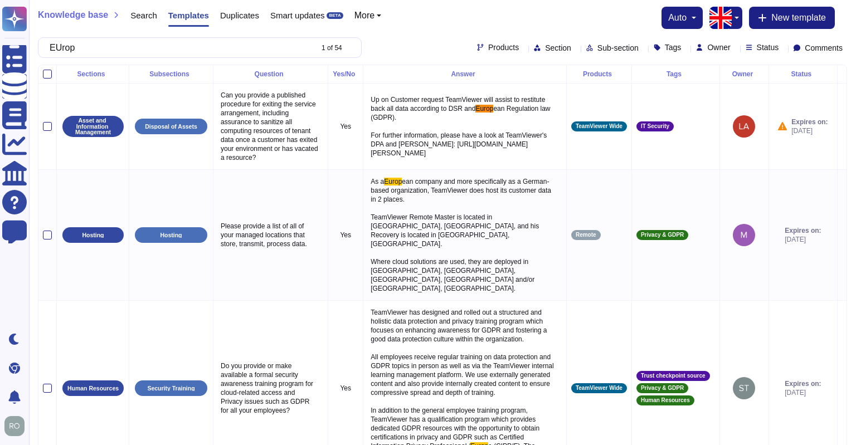
scroll to position [310, 0]
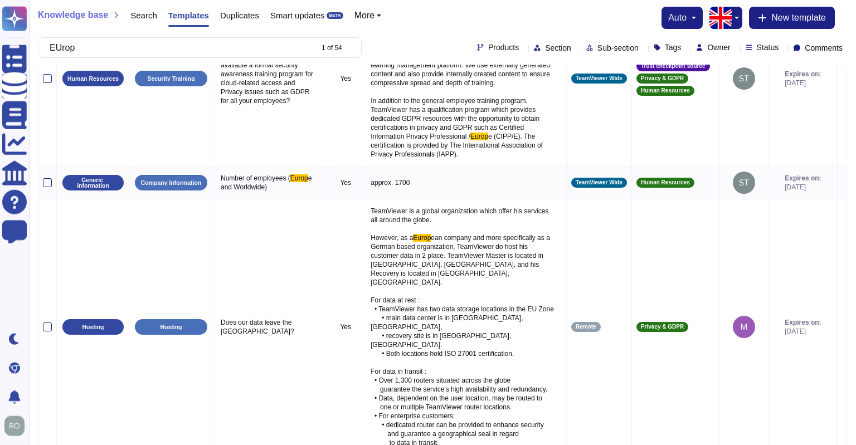
click at [406, 234] on span "ean company and more specifically as a German based organization, TeamViewer do…" at bounding box center [461, 340] width 183 height 213
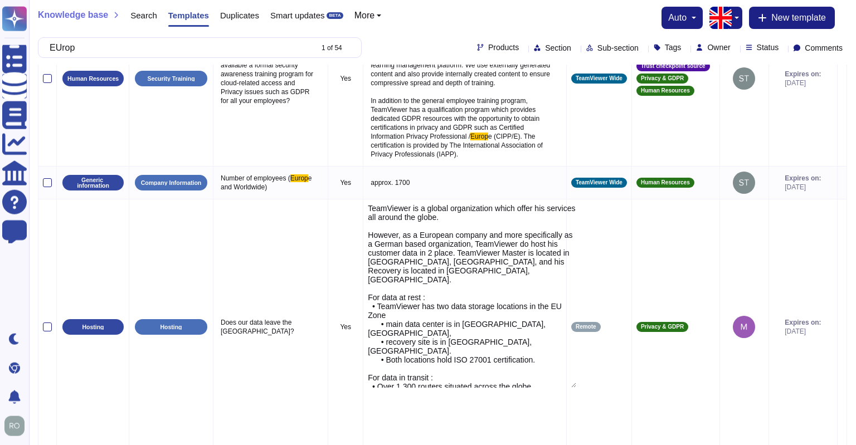
type textarea "TeamViewer is a global organization which offer his services all around the glo…"
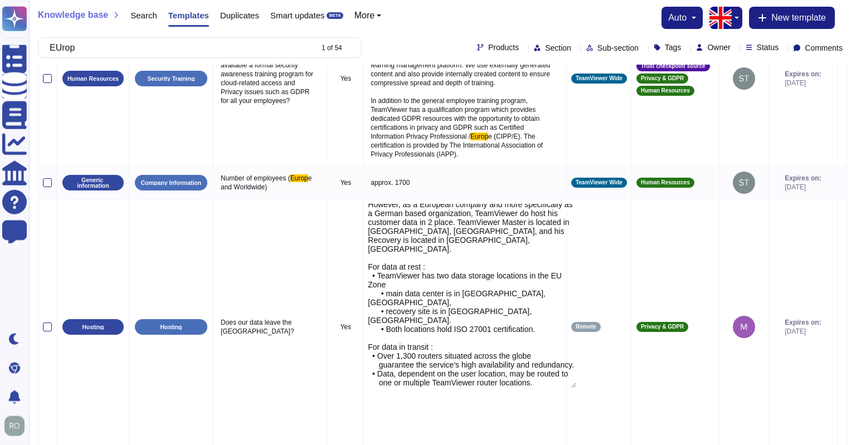
click at [406, 216] on textarea "TeamViewer is a global organization which offer his services all around the glo…" at bounding box center [472, 296] width 208 height 184
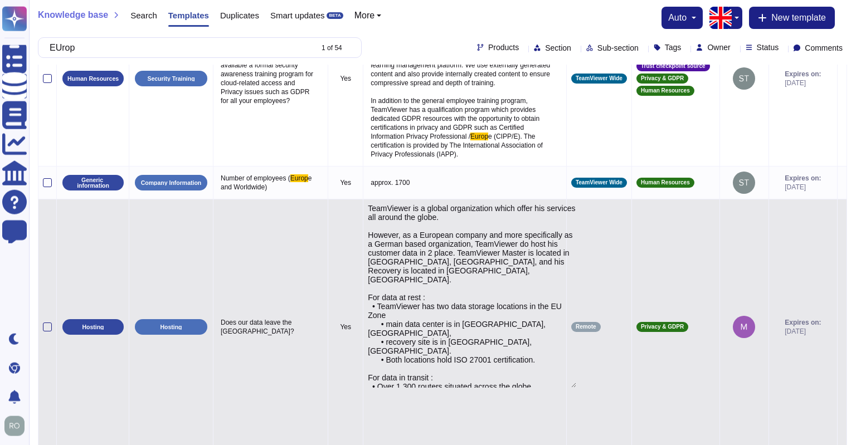
drag, startPoint x: 343, startPoint y: 177, endPoint x: 387, endPoint y: 246, distance: 81.6
click at [387, 246] on textarea "TeamViewer is a global organization which offer his services all around the glo…" at bounding box center [472, 296] width 208 height 184
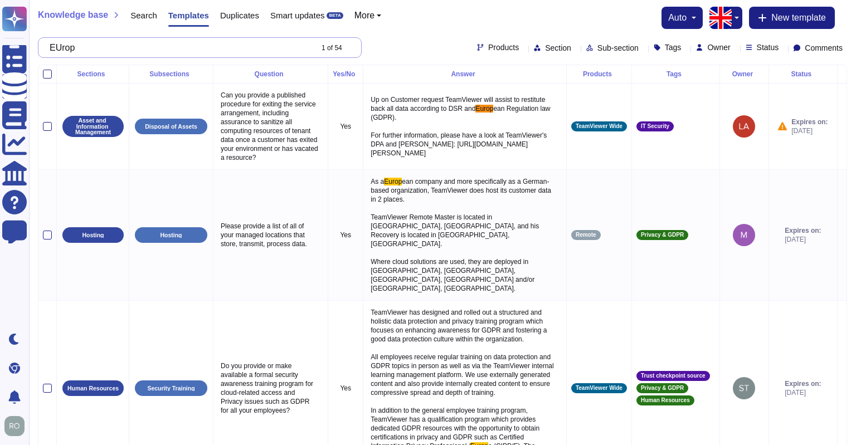
click at [232, 48] on input "EUrop" at bounding box center [177, 47] width 267 height 19
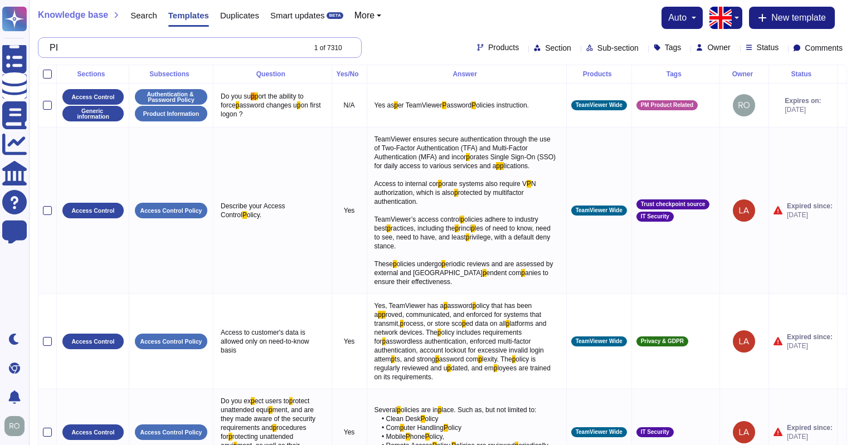
type input "P"
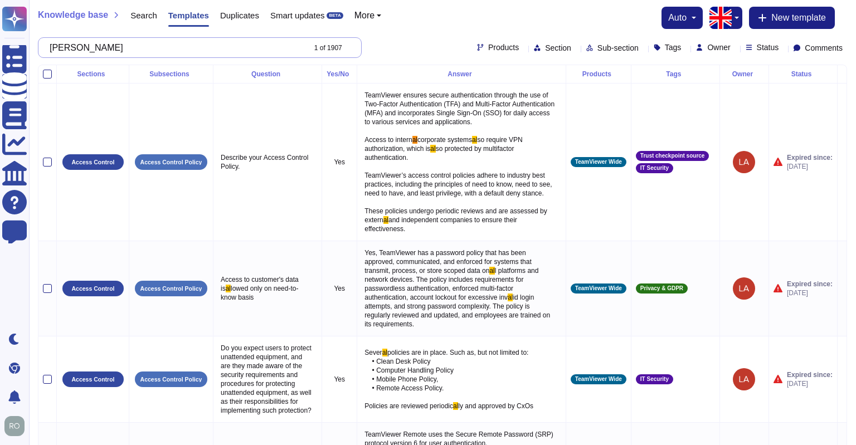
scroll to position [18, 0]
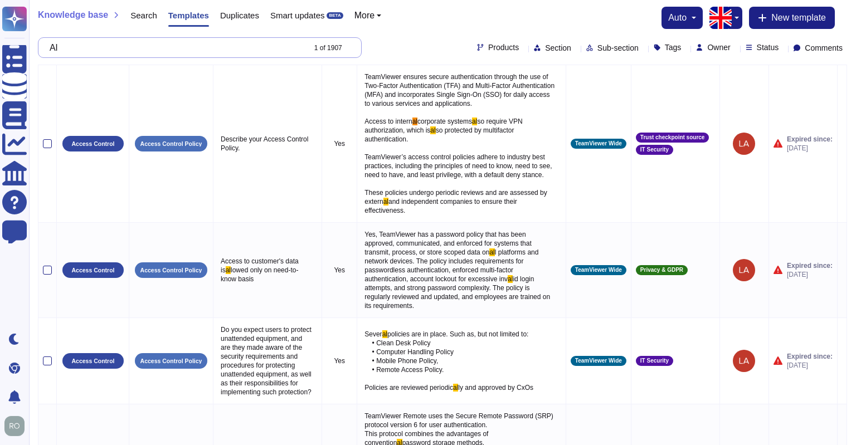
type input "A"
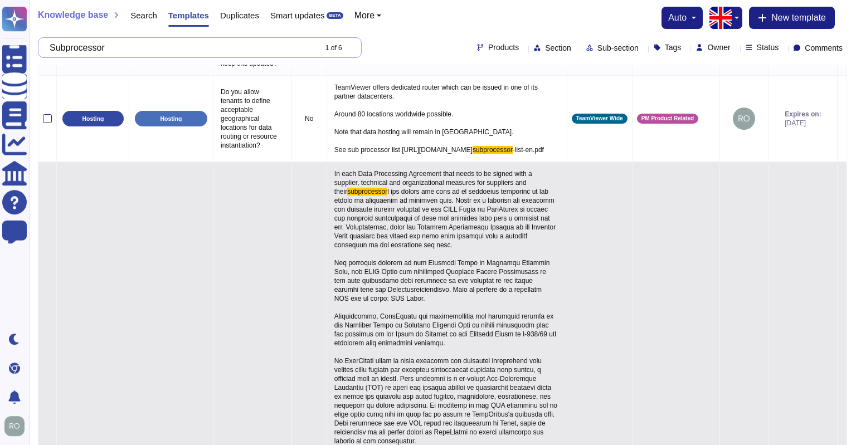
scroll to position [0, 0]
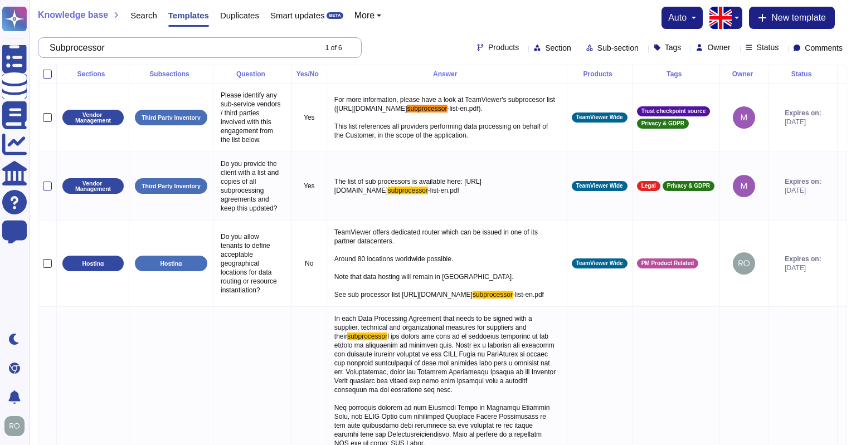
click at [75, 51] on input "Subprocessor" at bounding box center [179, 47] width 271 height 19
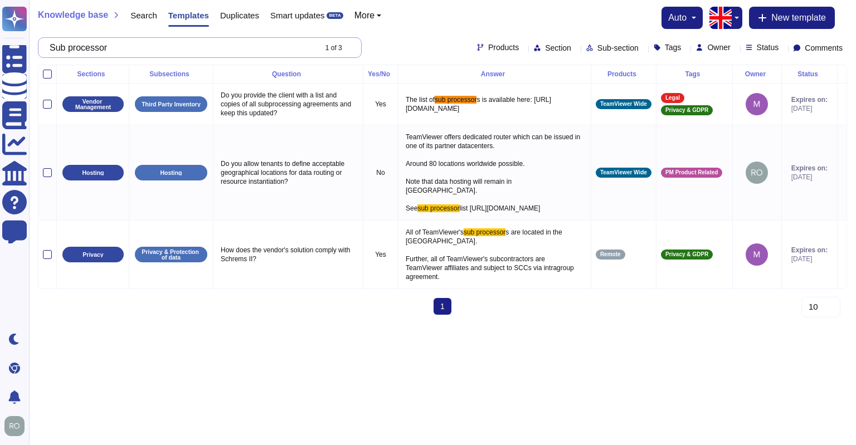
click at [186, 52] on input "Sub processor" at bounding box center [179, 47] width 271 height 19
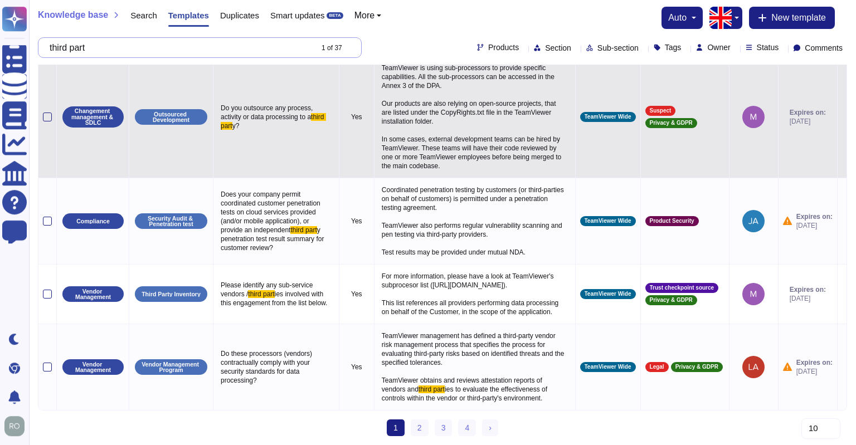
scroll to position [1217, 0]
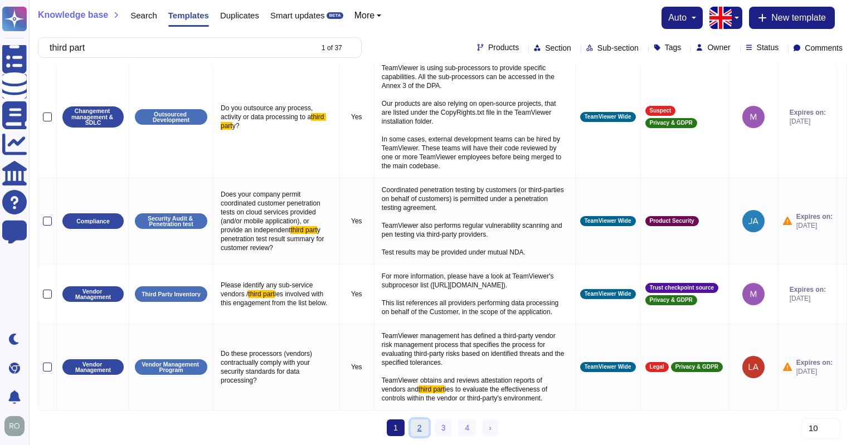
type input "third part"
click at [420, 426] on link "2" at bounding box center [420, 427] width 18 height 17
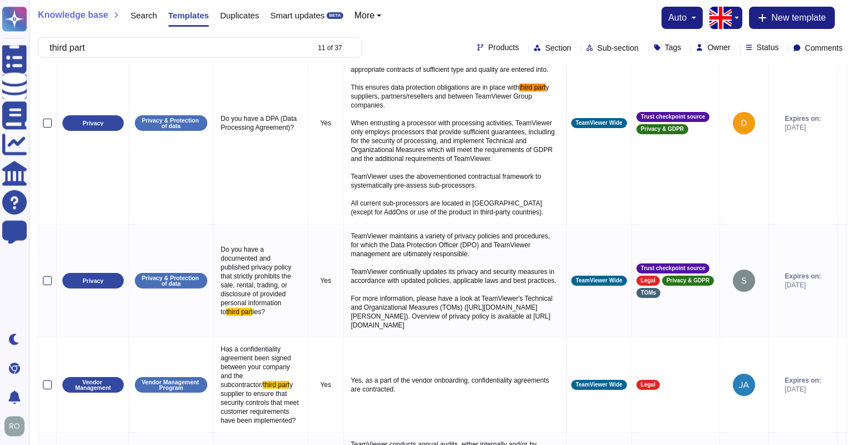
scroll to position [0, 0]
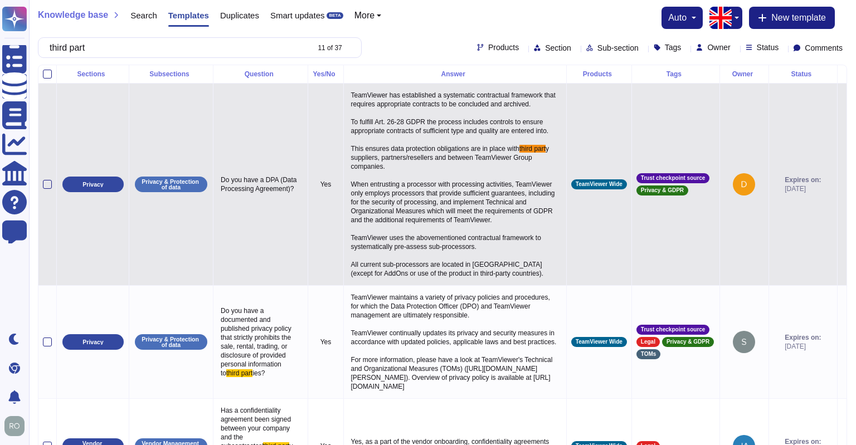
click at [404, 135] on span "TeamViewer has established a systematic contractual framework that requires app…" at bounding box center [454, 121] width 207 height 61
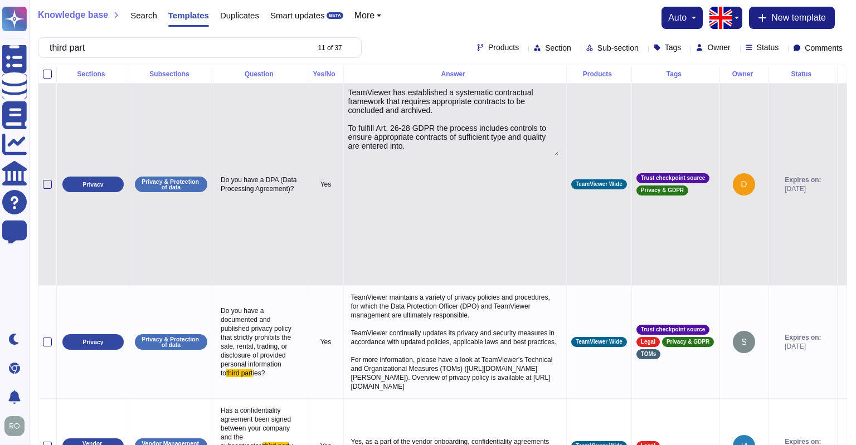
type textarea "TeamViewer has established a systematic contractual framework that requires app…"
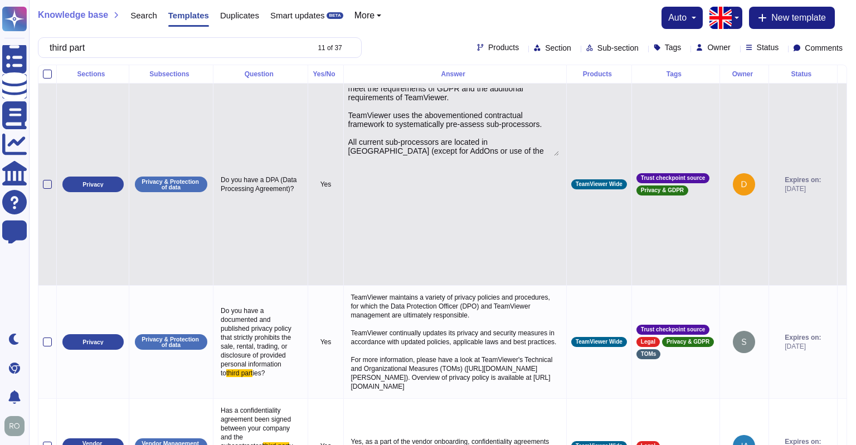
click at [404, 135] on textarea "TeamViewer has established a systematic contractual framework that requires app…" at bounding box center [453, 122] width 211 height 68
drag, startPoint x: 333, startPoint y: 97, endPoint x: 511, endPoint y: 134, distance: 182.6
click at [511, 134] on textarea "TeamViewer has established a systematic contractual framework that requires app…" at bounding box center [453, 122] width 211 height 68
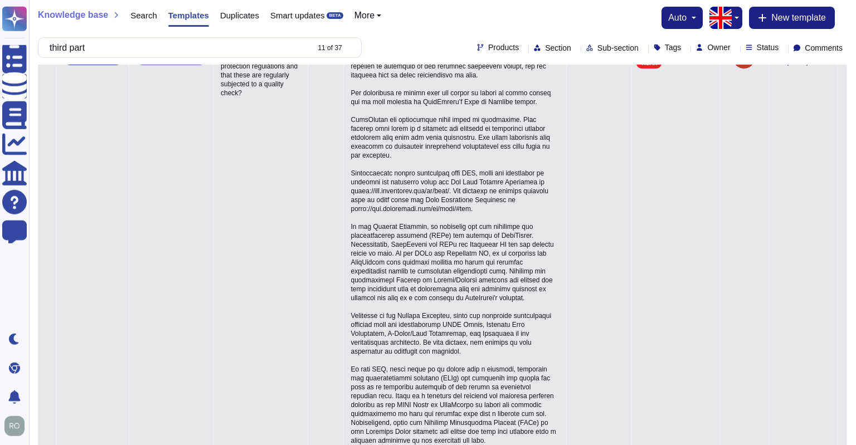
scroll to position [2307, 0]
click at [351, 284] on span at bounding box center [455, 70] width 208 height 926
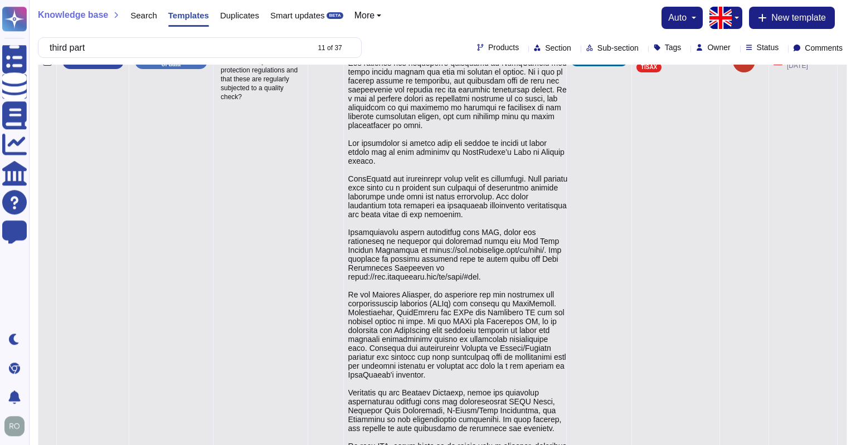
type textarea "TeamViewer is GDPR compliant. Measures to ensure the confidentiality and integr…"
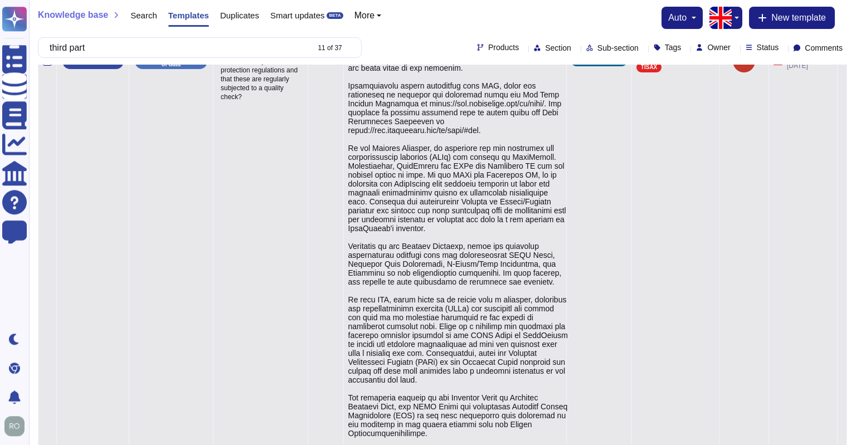
drag, startPoint x: 333, startPoint y: 206, endPoint x: 466, endPoint y: 394, distance: 230.6
click at [466, 394] on textarea at bounding box center [458, 16] width 221 height 879
